Goal: Task Accomplishment & Management: Complete application form

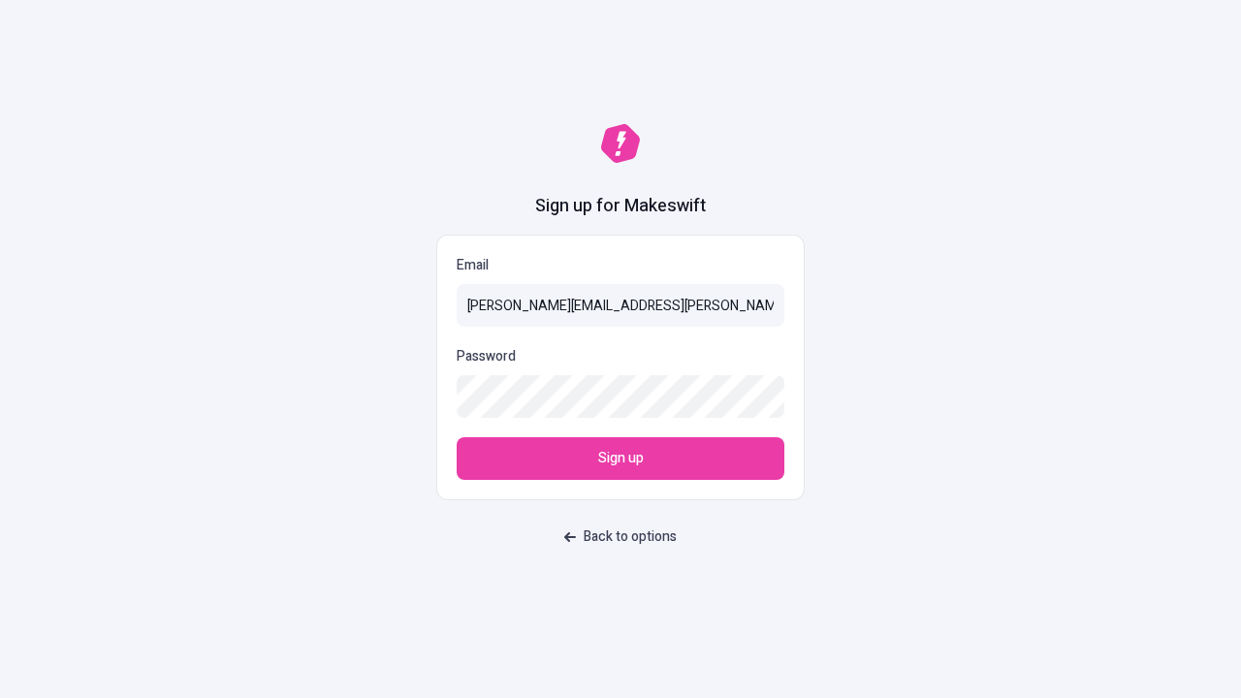
type input "[PERSON_NAME][EMAIL_ADDRESS][PERSON_NAME][PERSON_NAME][DOMAIN_NAME]"
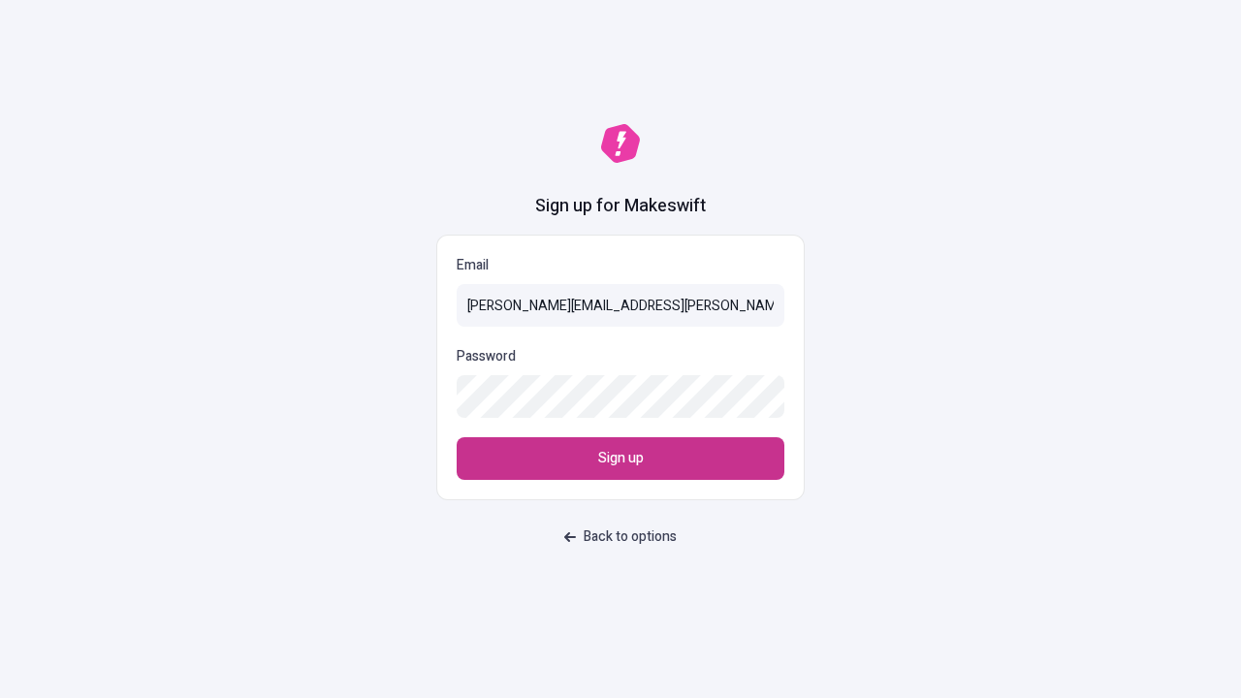
click at [621, 459] on span "Sign up" at bounding box center [621, 458] width 46 height 21
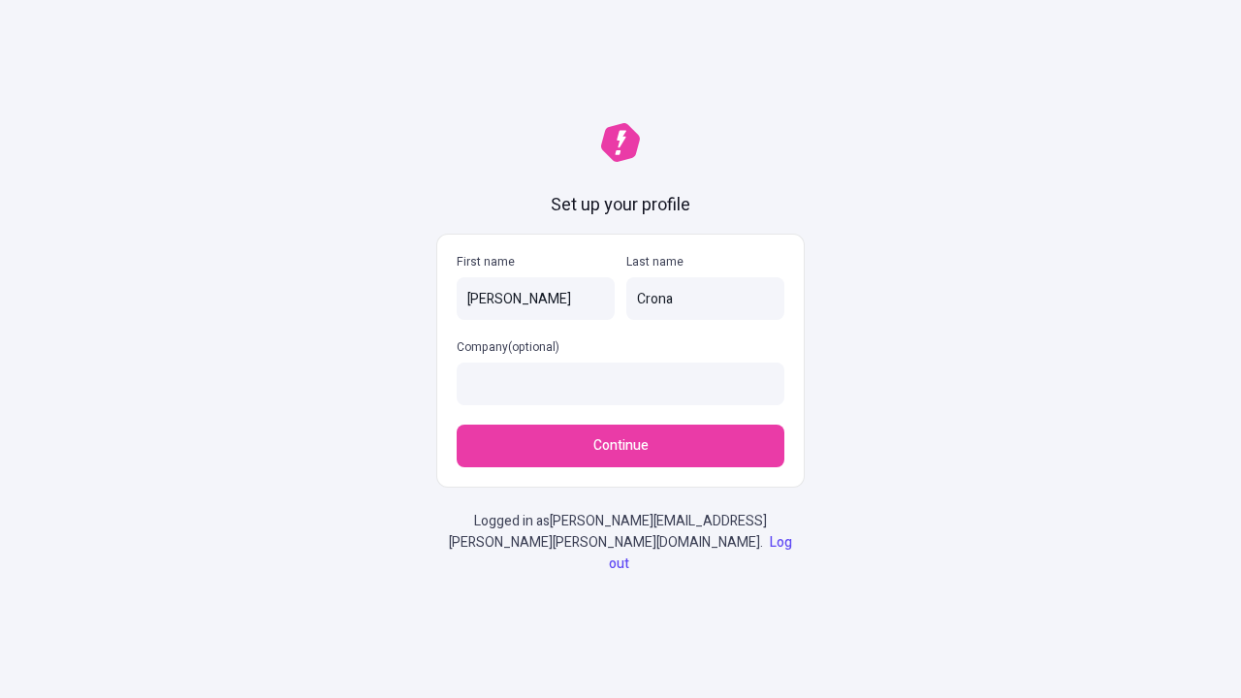
type input "Crona"
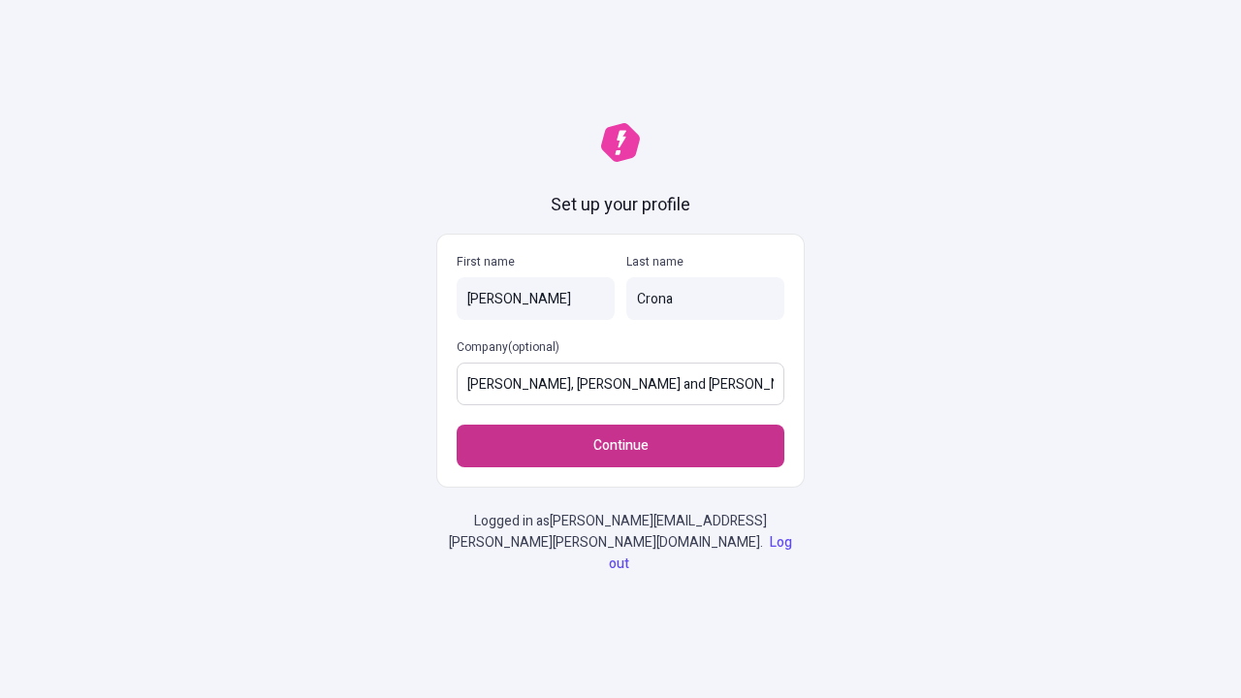
type input "Feeney, Metz and Shields"
click at [621, 457] on span "Continue" at bounding box center [620, 445] width 55 height 21
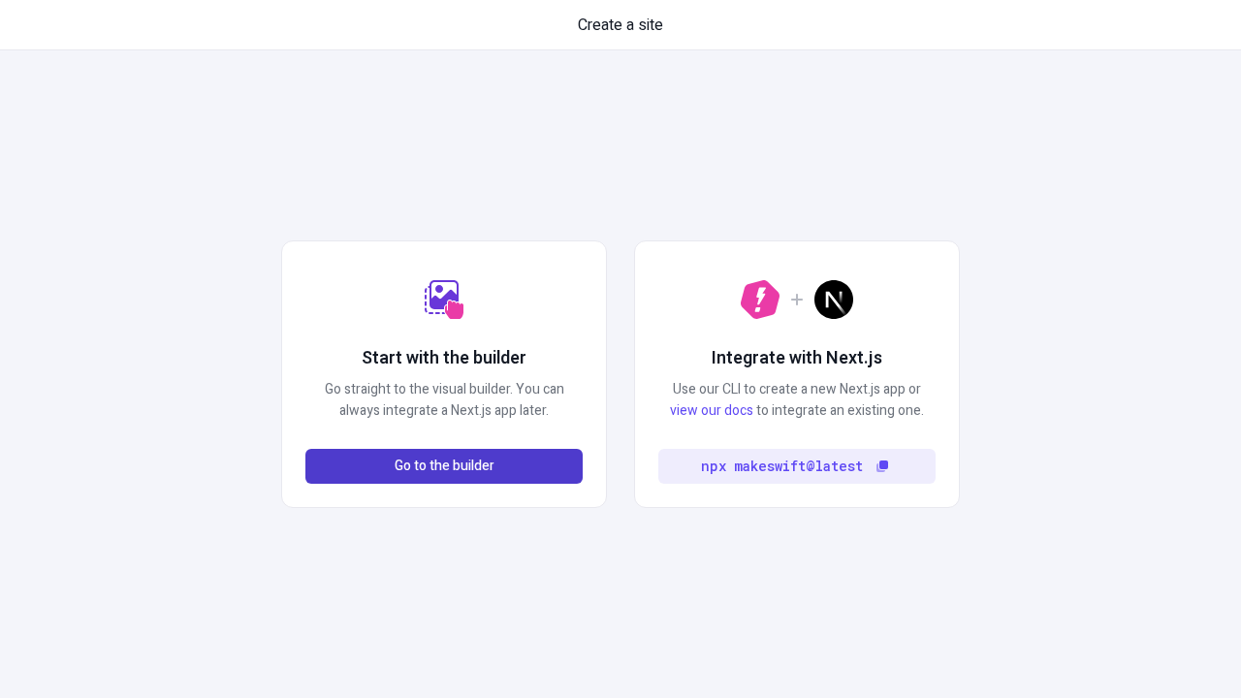
click at [444, 466] on span "Go to the builder" at bounding box center [445, 466] width 100 height 21
